Goal: Communication & Community: Answer question/provide support

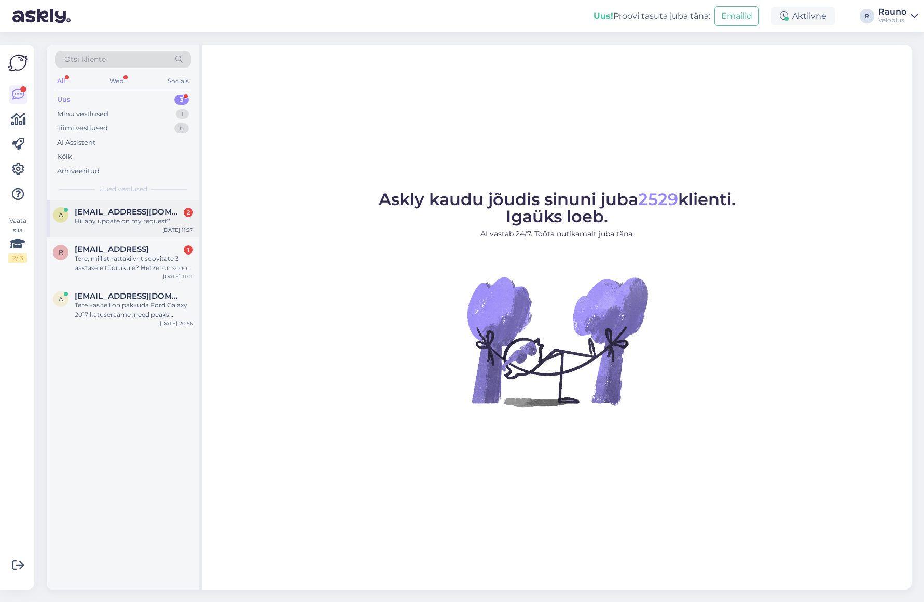
click at [110, 214] on span "[EMAIL_ADDRESS][DOMAIN_NAME]" at bounding box center [129, 211] width 108 height 9
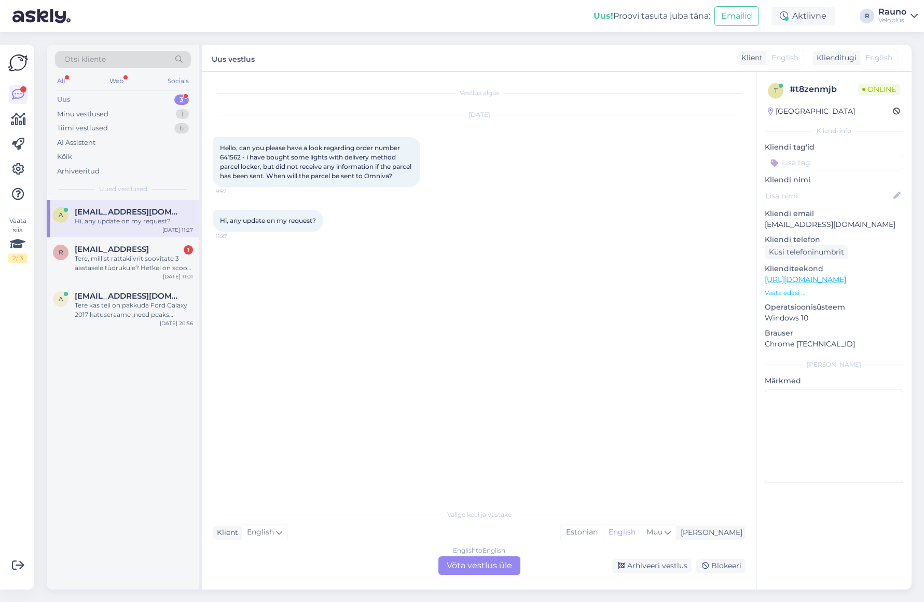
click at [233, 156] on span "Hello, can you please have a look regarding order number 641562 - i have bought…" at bounding box center [316, 162] width 193 height 36
click at [406, 336] on div "Vestlus algas [DATE] Hello, can you please have a look regarding order number 6…" at bounding box center [484, 288] width 542 height 412
click at [484, 564] on div "English to English Võta vestlus üle" at bounding box center [480, 565] width 82 height 19
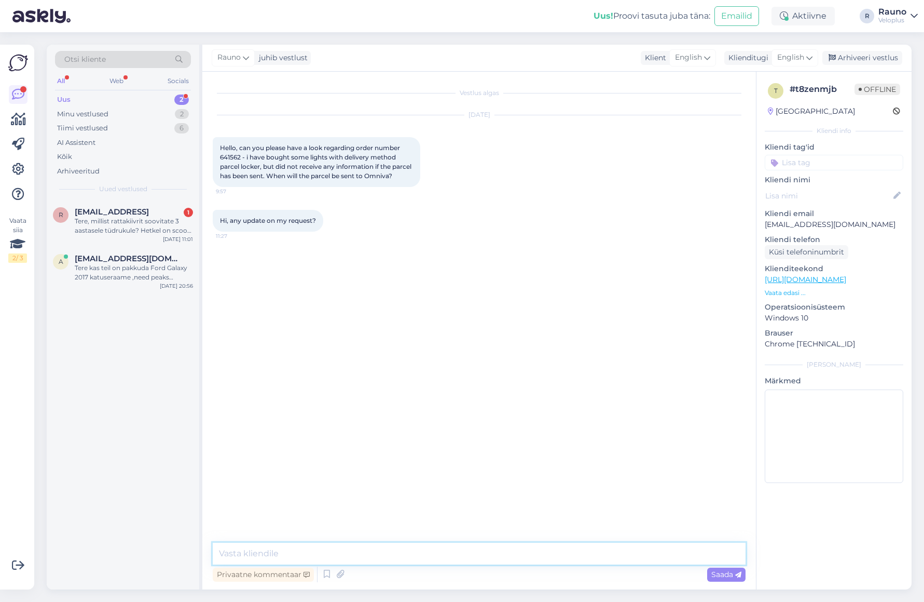
click at [275, 556] on textarea at bounding box center [479, 553] width 533 height 22
type textarea "Hello"
click at [568, 393] on div "Vestlus algas [DATE] Hello, can you please have a look regarding order number 6…" at bounding box center [484, 307] width 542 height 451
click at [499, 552] on textarea at bounding box center [479, 553] width 533 height 22
paste textarea "CC855642289EE"
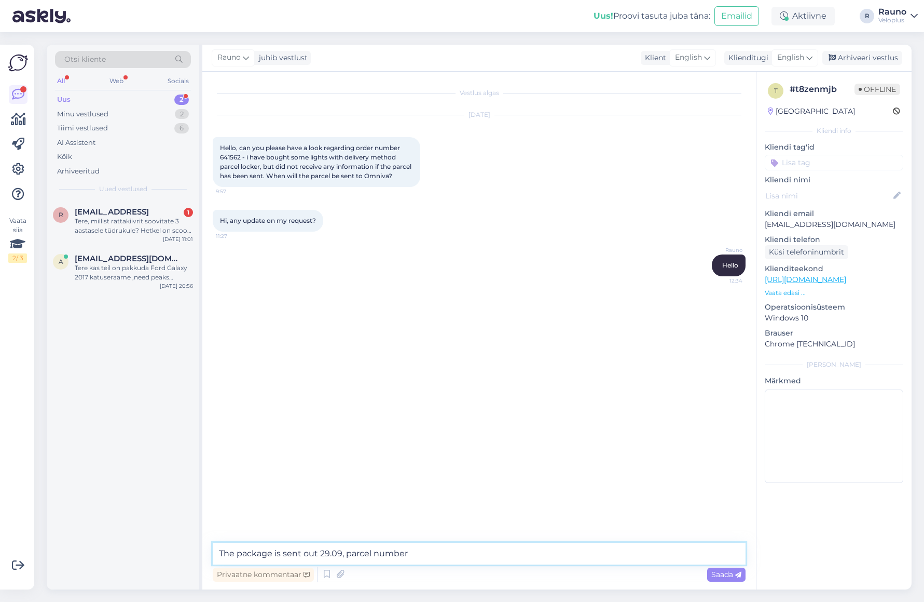
type textarea "The package is sent out 29.09, parcel number CC855642289EE"
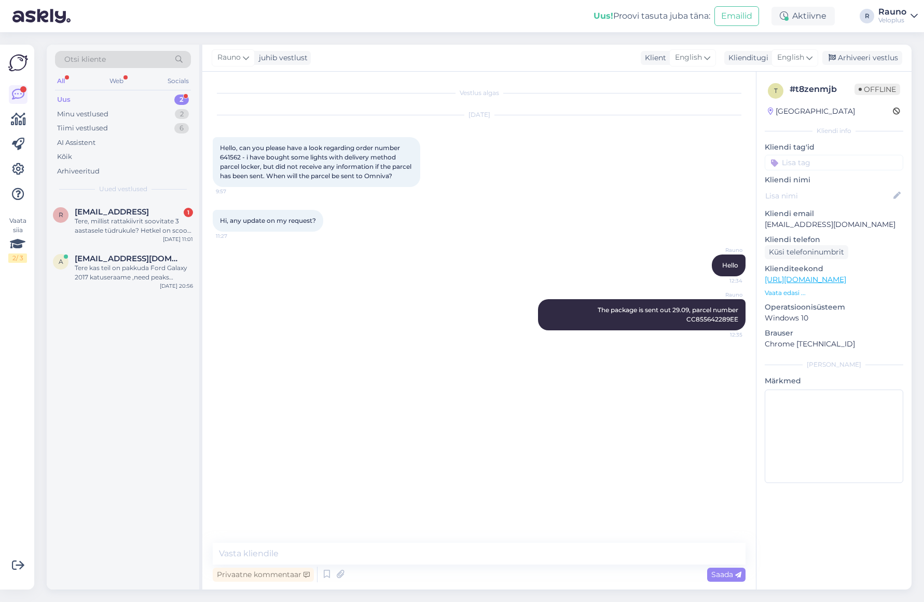
click at [517, 445] on div "Vestlus algas [DATE] Hello, can you please have a look regarding order number 6…" at bounding box center [484, 307] width 542 height 451
click at [274, 555] on textarea at bounding box center [479, 553] width 533 height 22
paste textarea "Date and time Event name Location Notes 29.09.202516:58 Shipment registered. Sh…"
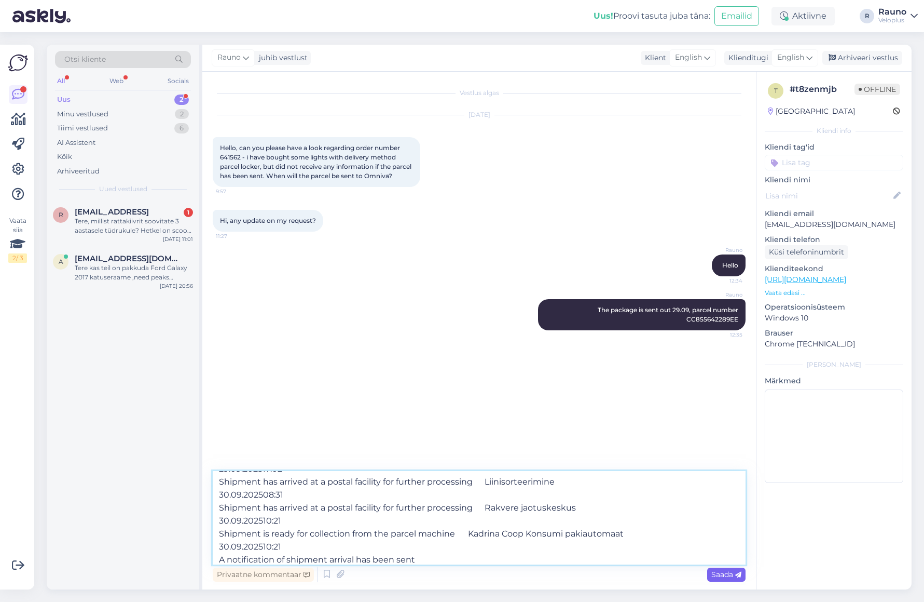
type textarea "Date and time Event name Location Notes 29.09.202516:58 Shipment registered. Sh…"
click at [724, 575] on span "Saada" at bounding box center [727, 573] width 30 height 9
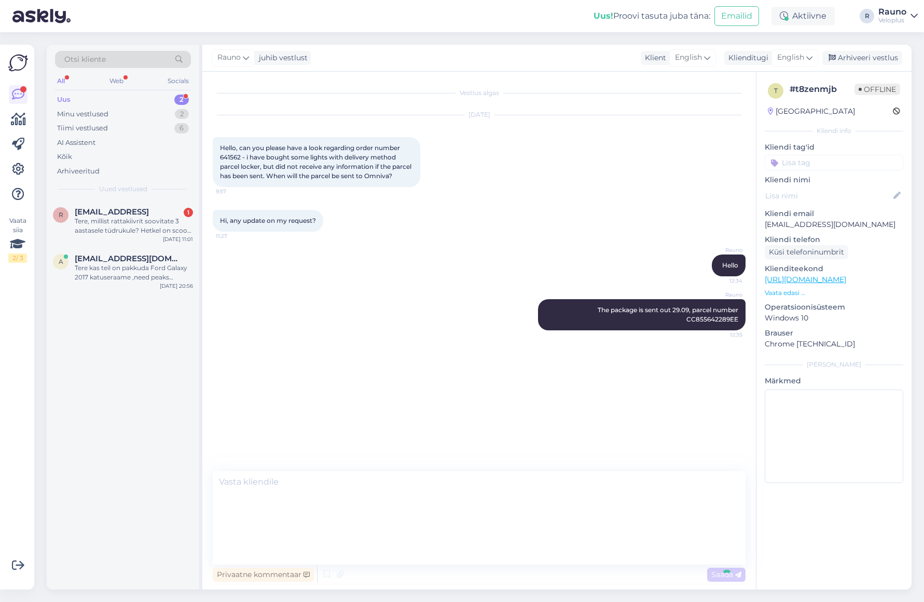
scroll to position [0, 0]
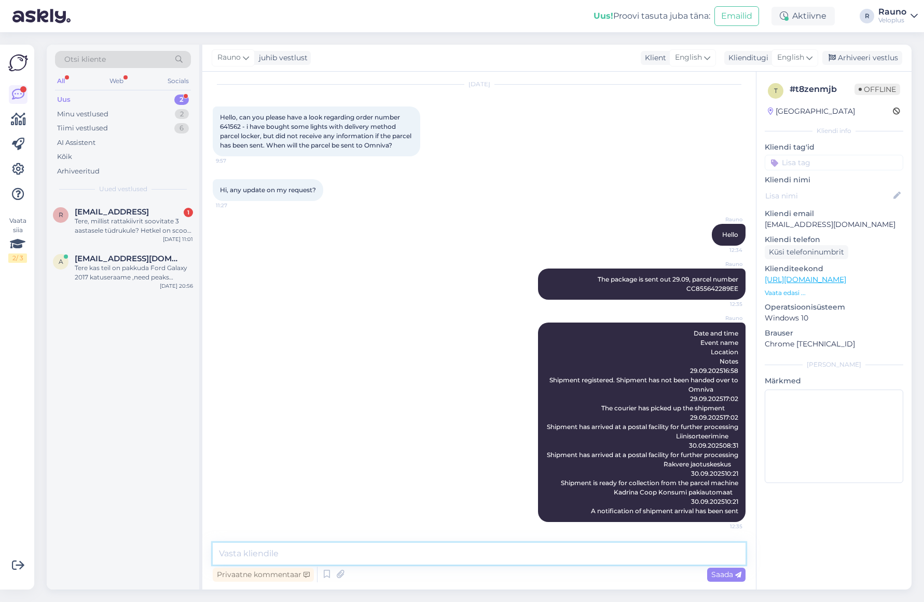
click at [469, 547] on textarea at bounding box center [479, 553] width 533 height 22
paste textarea "Recipient Andre Elven Kadrina Coop Konsumi pakiautomaat ([STREET_ADDRESS]) Deli…"
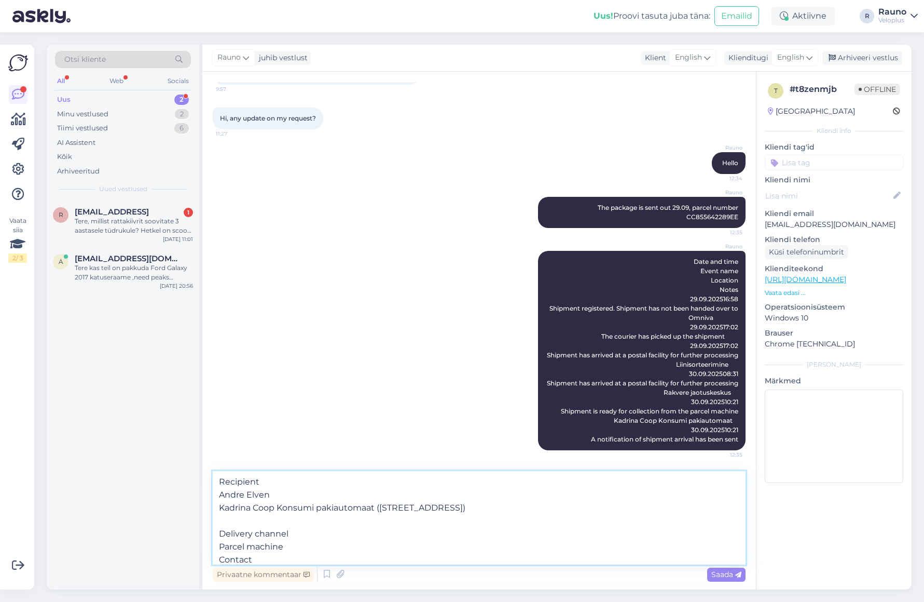
drag, startPoint x: 290, startPoint y: 527, endPoint x: 207, endPoint y: 466, distance: 103.1
click at [207, 466] on div "Vestlus algas [DATE] Hello, can you please have a look regarding order number 6…" at bounding box center [479, 330] width 554 height 517
type textarea "Contact [PHONE_NUMBER]"
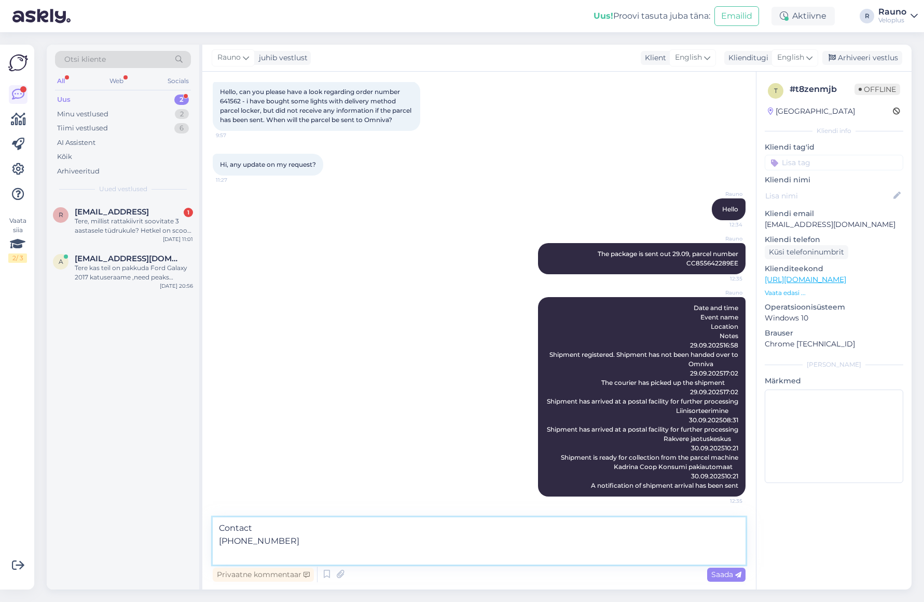
drag, startPoint x: 296, startPoint y: 554, endPoint x: 222, endPoint y: 523, distance: 80.5
click at [222, 523] on textarea "Contact [PHONE_NUMBER]" at bounding box center [479, 540] width 533 height 47
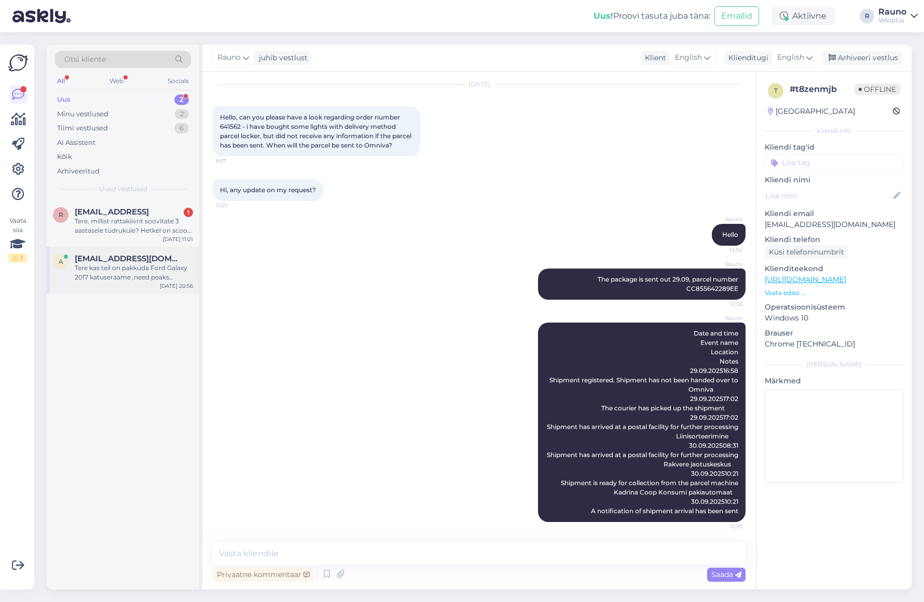
click at [125, 263] on span "[EMAIL_ADDRESS][DOMAIN_NAME]" at bounding box center [129, 258] width 108 height 9
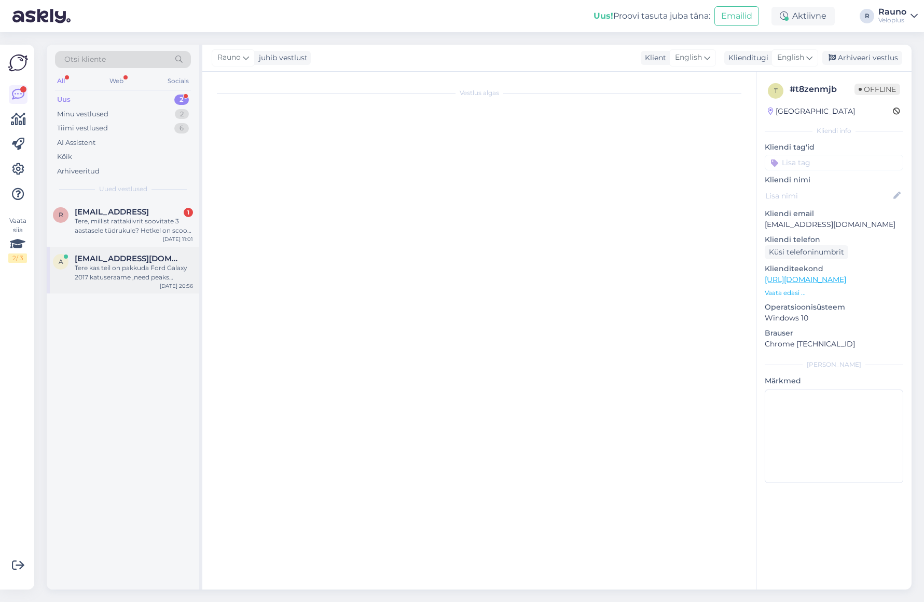
scroll to position [0, 0]
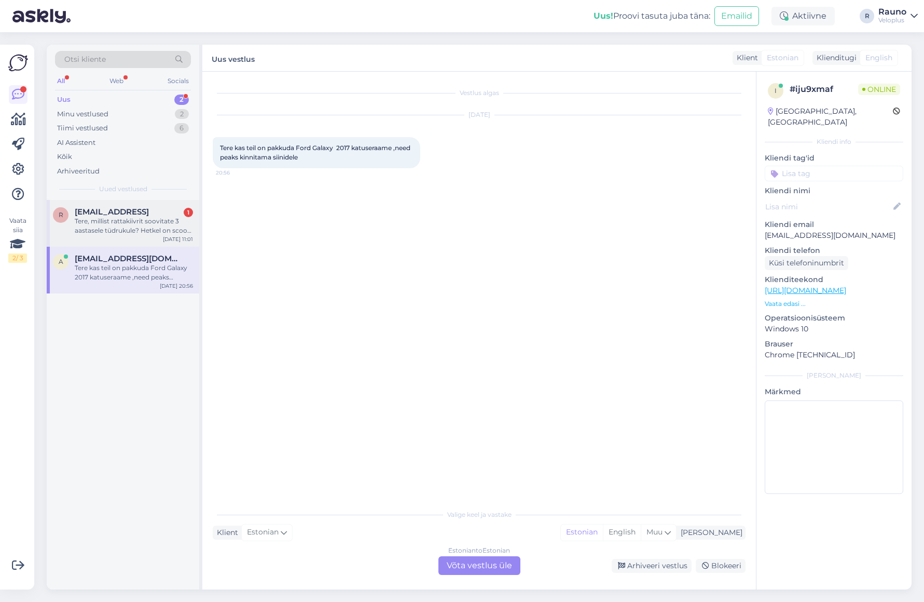
click at [114, 216] on span "[EMAIL_ADDRESS]" at bounding box center [112, 211] width 74 height 9
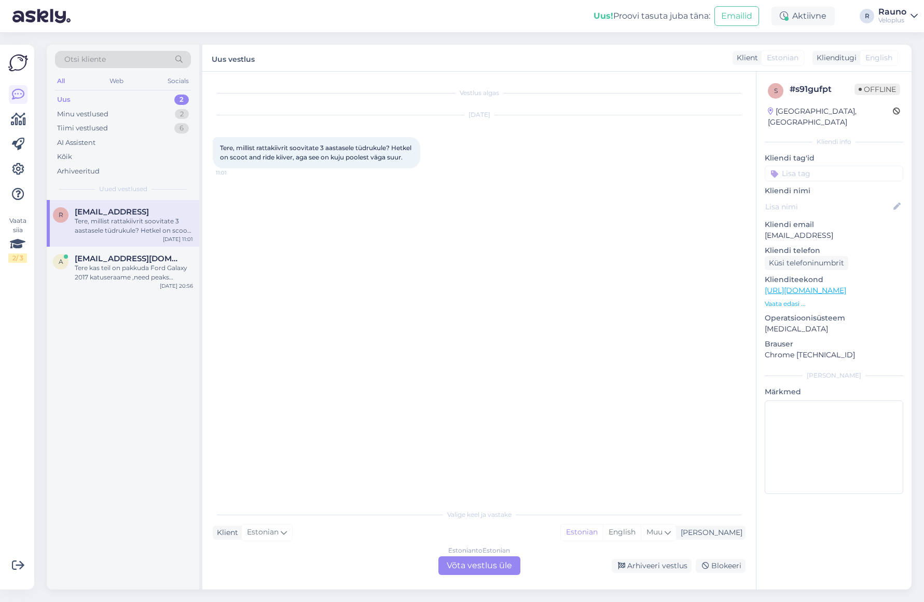
click at [491, 562] on div "Estonian to Estonian Võta vestlus üle" at bounding box center [480, 565] width 82 height 19
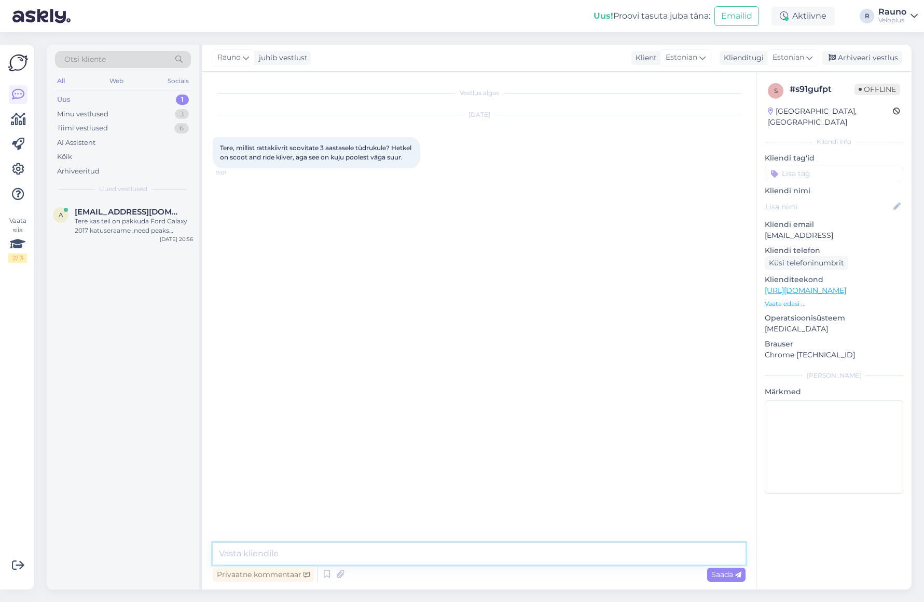
click at [358, 557] on textarea at bounding box center [479, 553] width 533 height 22
type textarea "Tere"
type textarea "H"
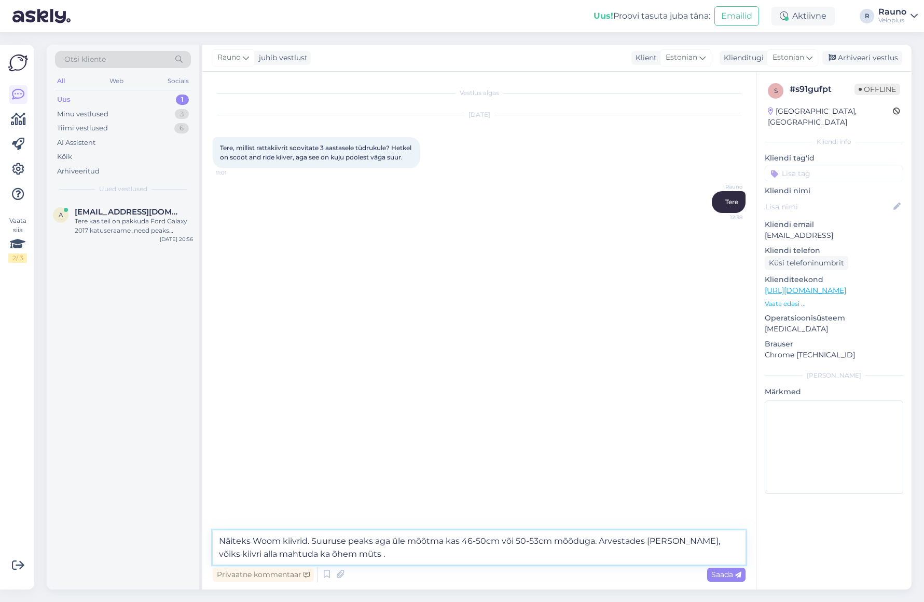
type textarea "Näiteks Woom kiivrid. Suuruse peaks aga üle mõõtma kas 46-50cm või 50-53cm mõõd…"
click at [730, 574] on span "Saada" at bounding box center [727, 573] width 30 height 9
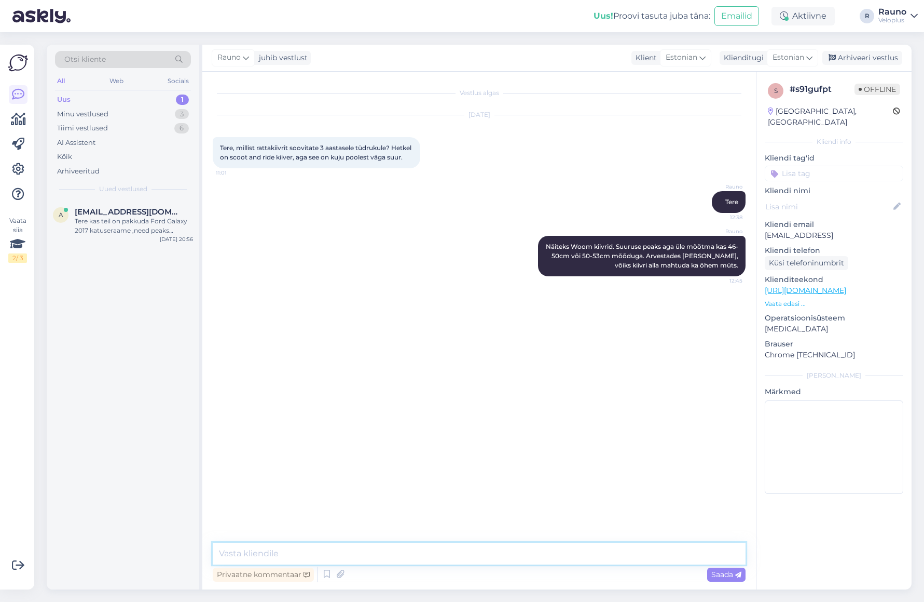
click at [256, 551] on textarea at bounding box center [479, 553] width 533 height 22
paste textarea "[URL][DOMAIN_NAME]"
type textarea "Tõenäoliselt sobib ka Giro Scamp: [URL][DOMAIN_NAME]"
click at [699, 313] on link "[URL][DOMAIN_NAME]" at bounding box center [702, 310] width 72 height 8
click at [320, 552] on textarea at bounding box center [479, 553] width 533 height 22
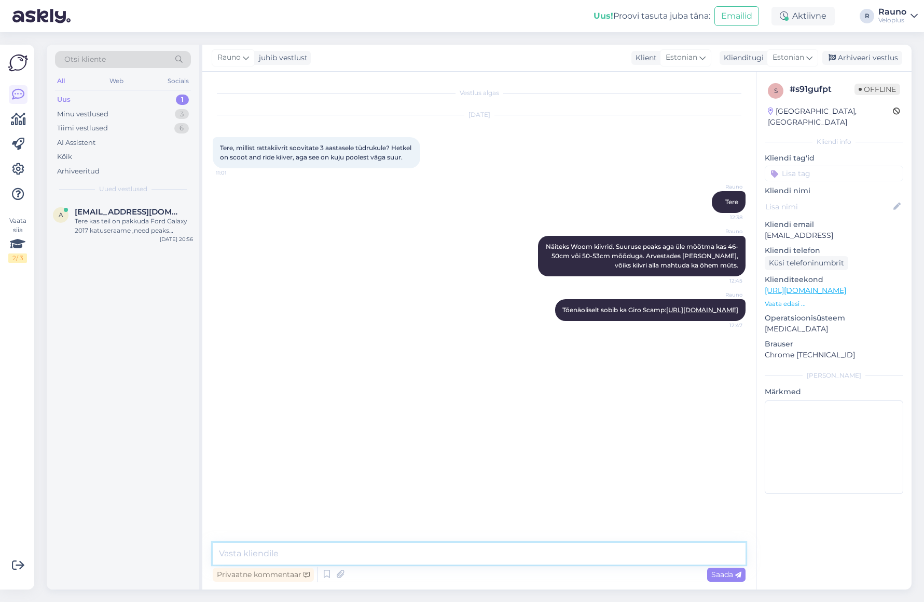
paste textarea "[URL][DOMAIN_NAME]"
type textarea "[URL][DOMAIN_NAME]"
